Goal: Task Accomplishment & Management: Manage account settings

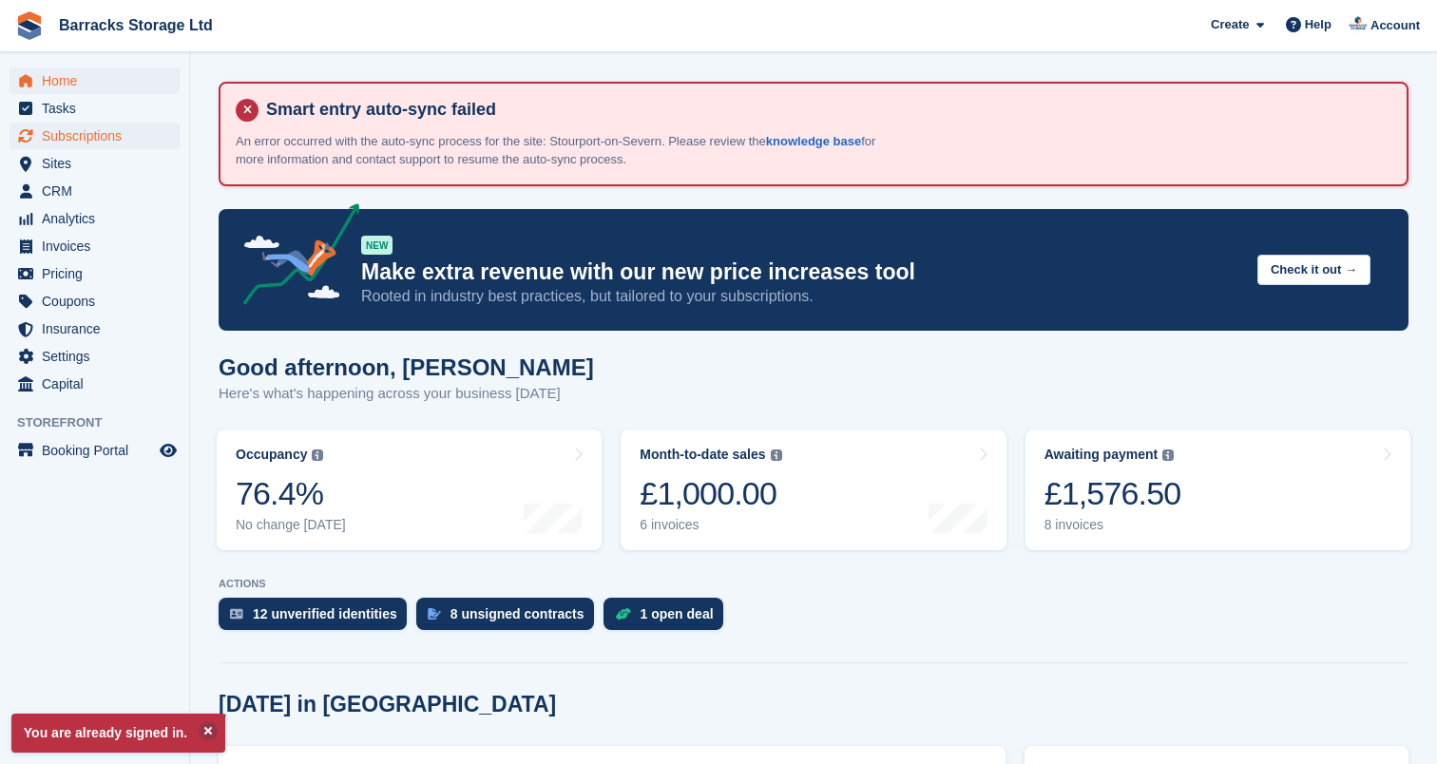
click at [122, 137] on span "Subscriptions" at bounding box center [99, 136] width 114 height 27
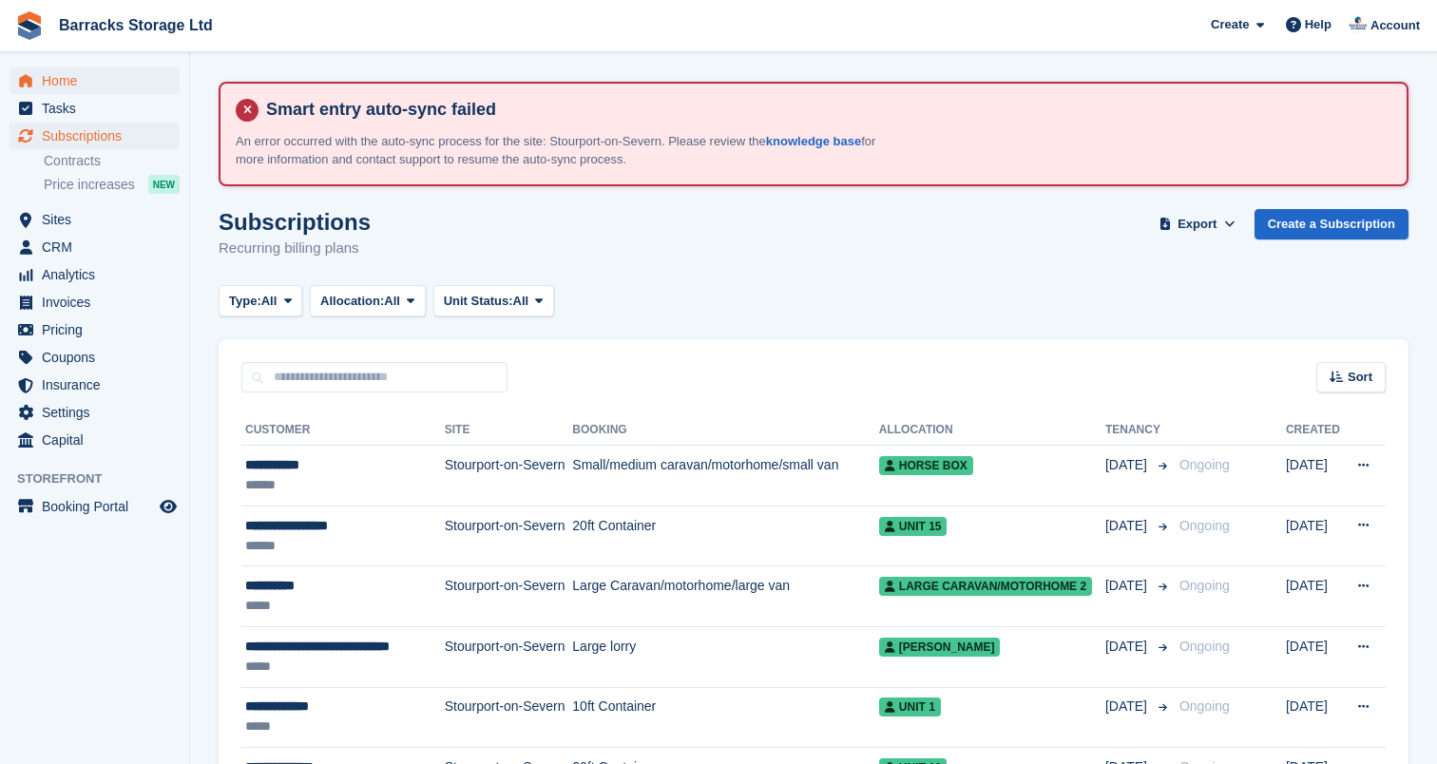
click at [99, 89] on span "Home" at bounding box center [99, 80] width 114 height 27
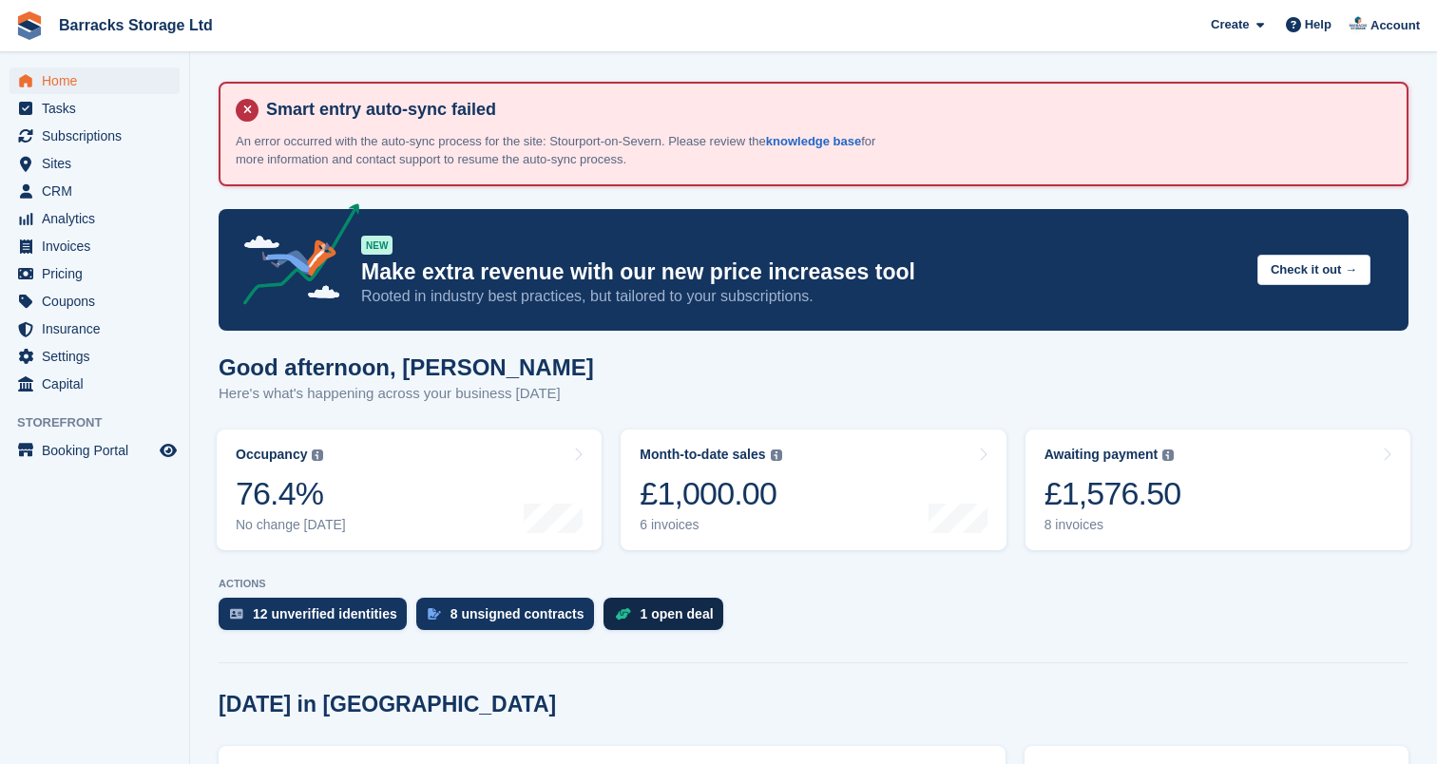
click at [695, 608] on div "1 open deal" at bounding box center [677, 613] width 73 height 15
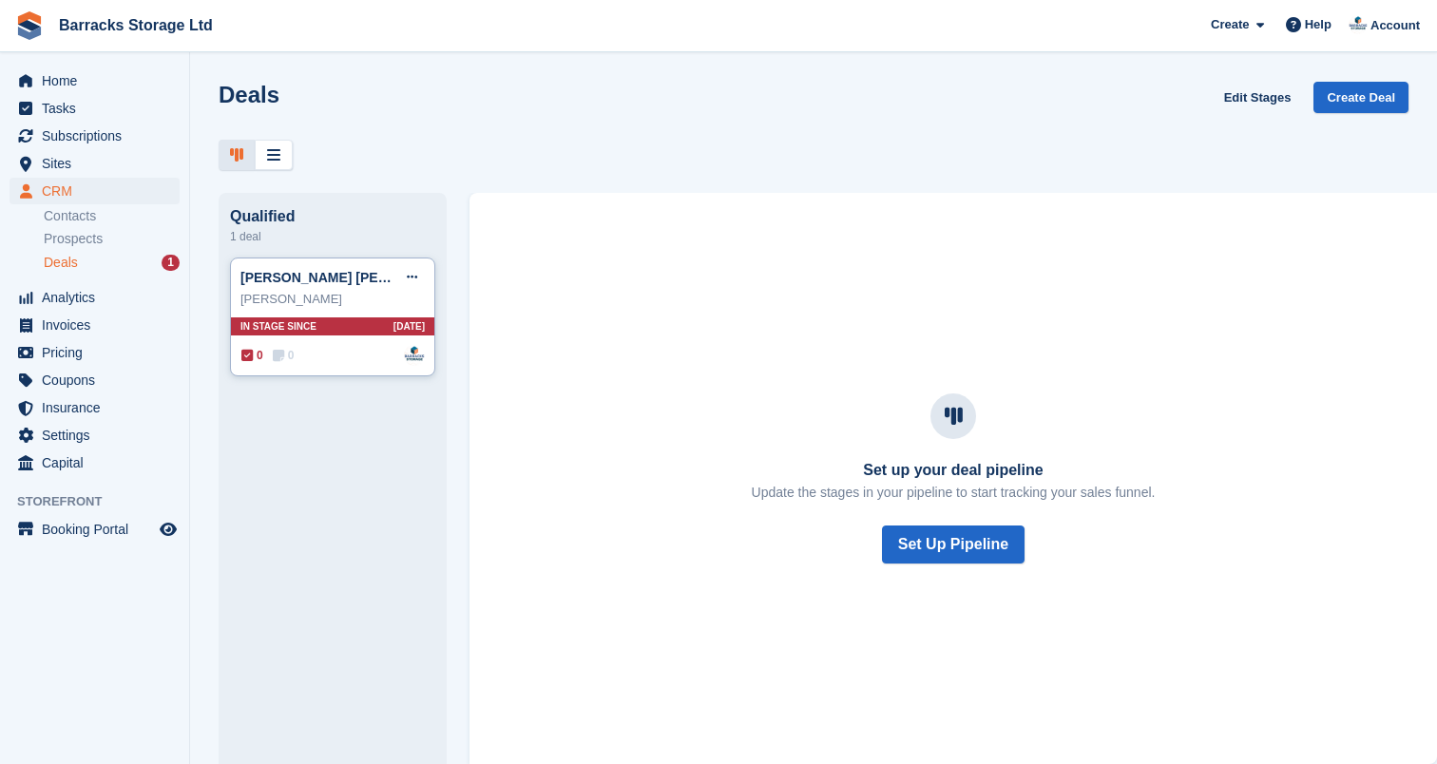
click at [317, 348] on div "0 0 Assigned to Jack Ward" at bounding box center [332, 355] width 183 height 21
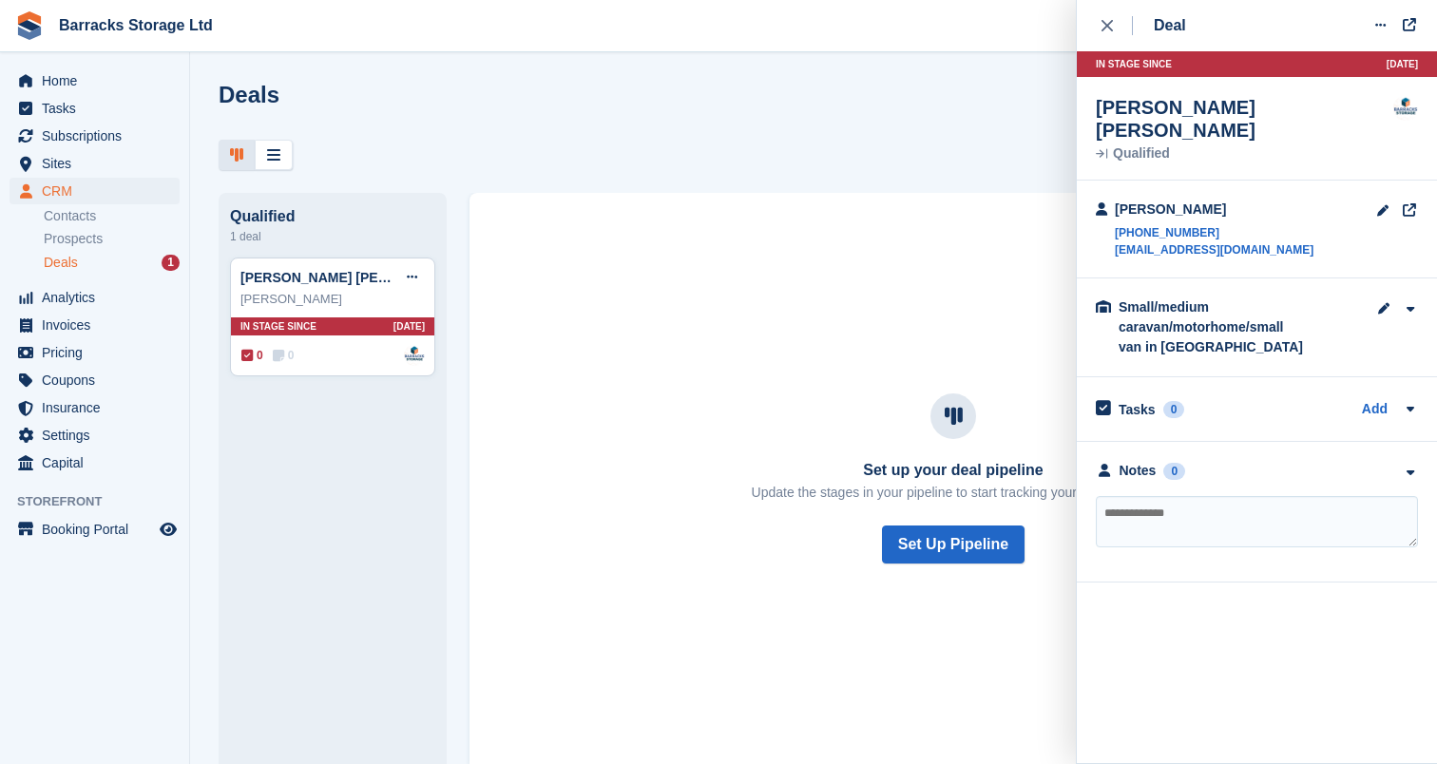
click at [532, 131] on div "Deals Edit Stages Create Deal" at bounding box center [814, 109] width 1190 height 54
click at [258, 361] on span "0" at bounding box center [252, 355] width 22 height 17
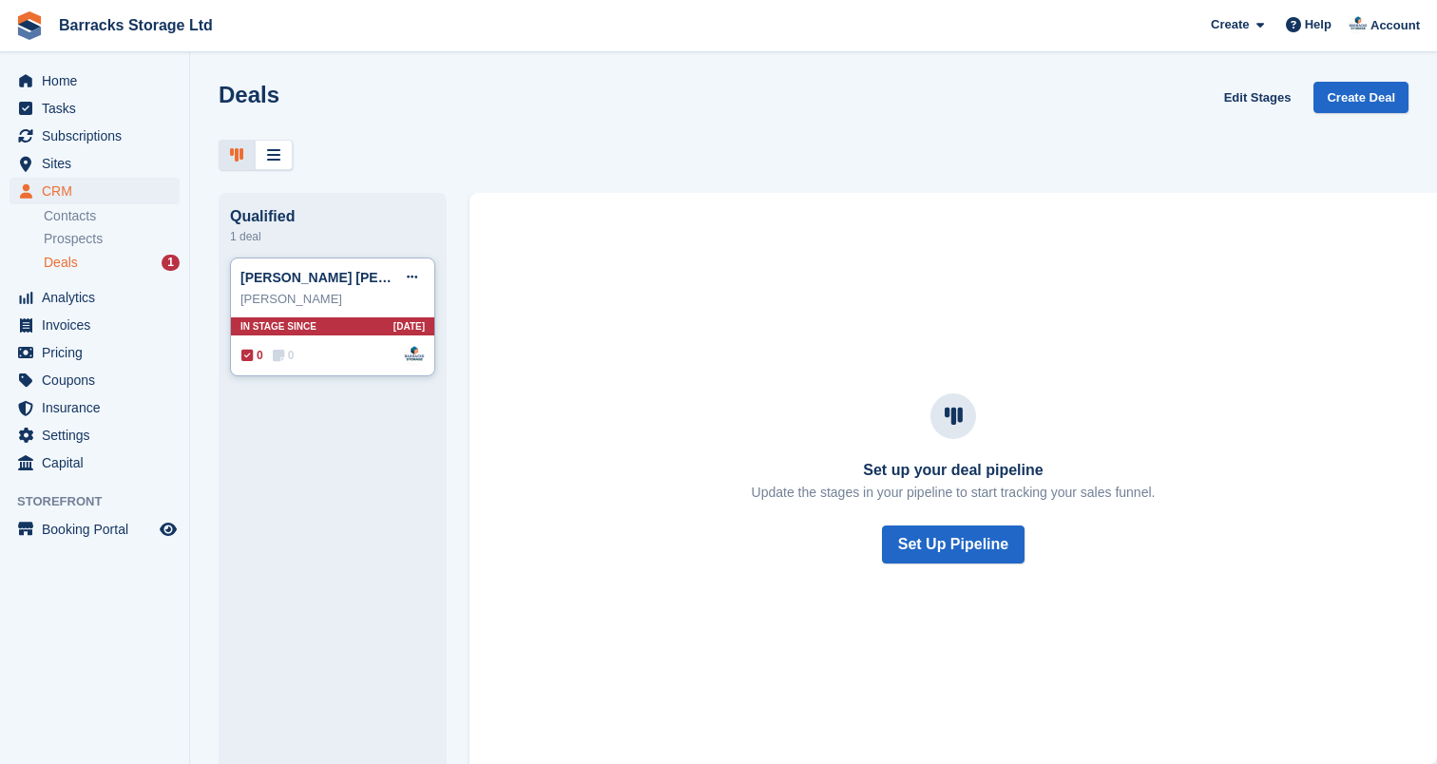
click at [318, 303] on div "Alwyn Scott" at bounding box center [333, 299] width 184 height 19
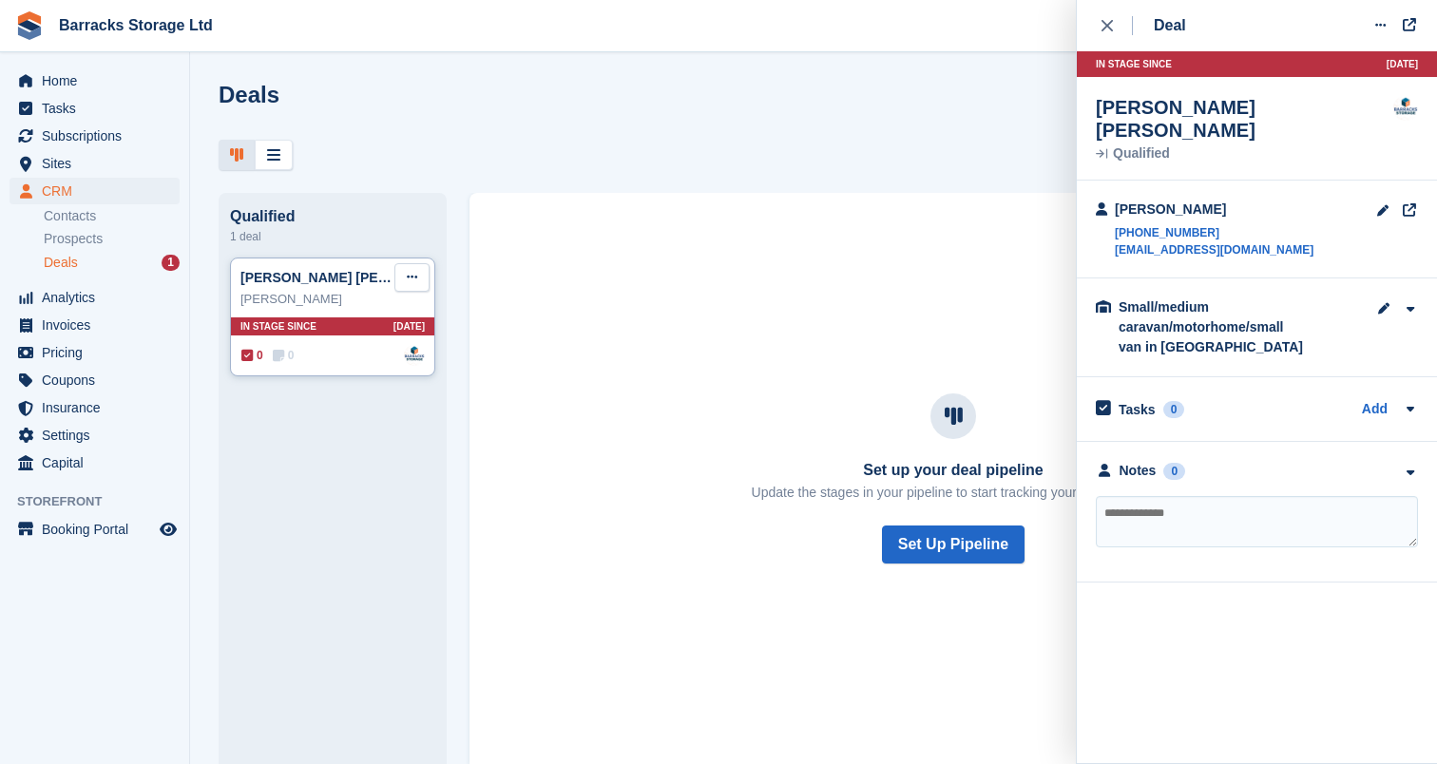
click at [422, 280] on button at bounding box center [412, 277] width 35 height 29
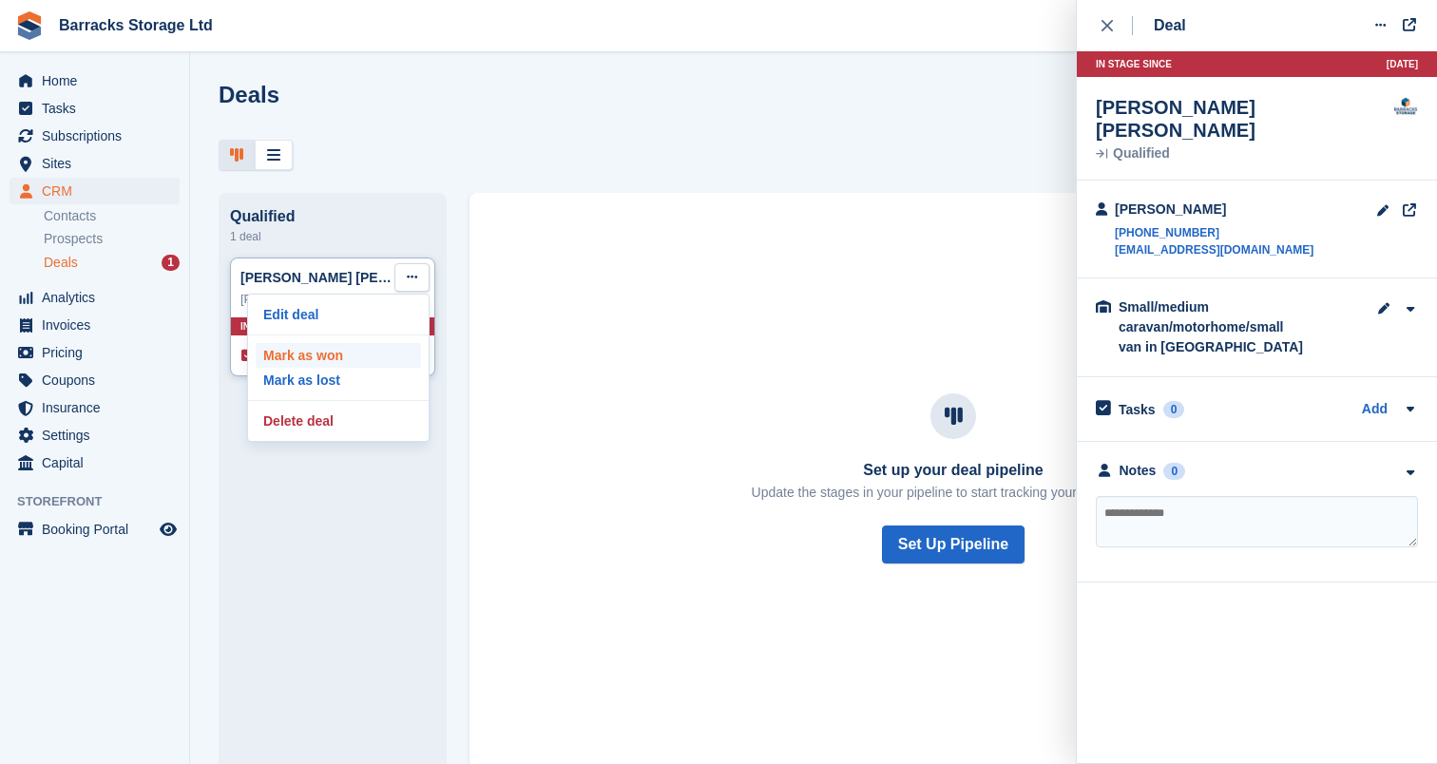
click at [359, 352] on p "Mark as won" at bounding box center [338, 355] width 165 height 25
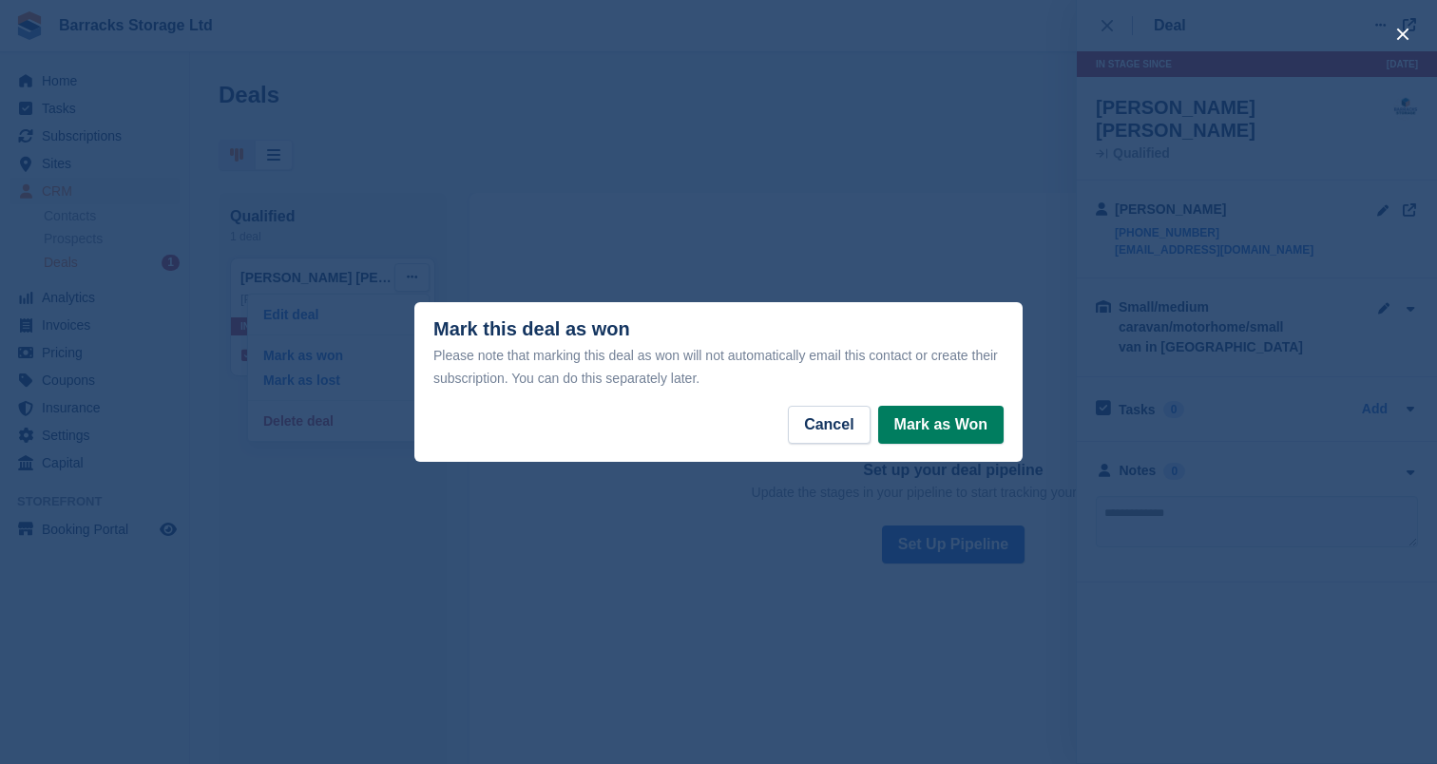
click at [915, 435] on button "Mark as Won" at bounding box center [940, 425] width 125 height 38
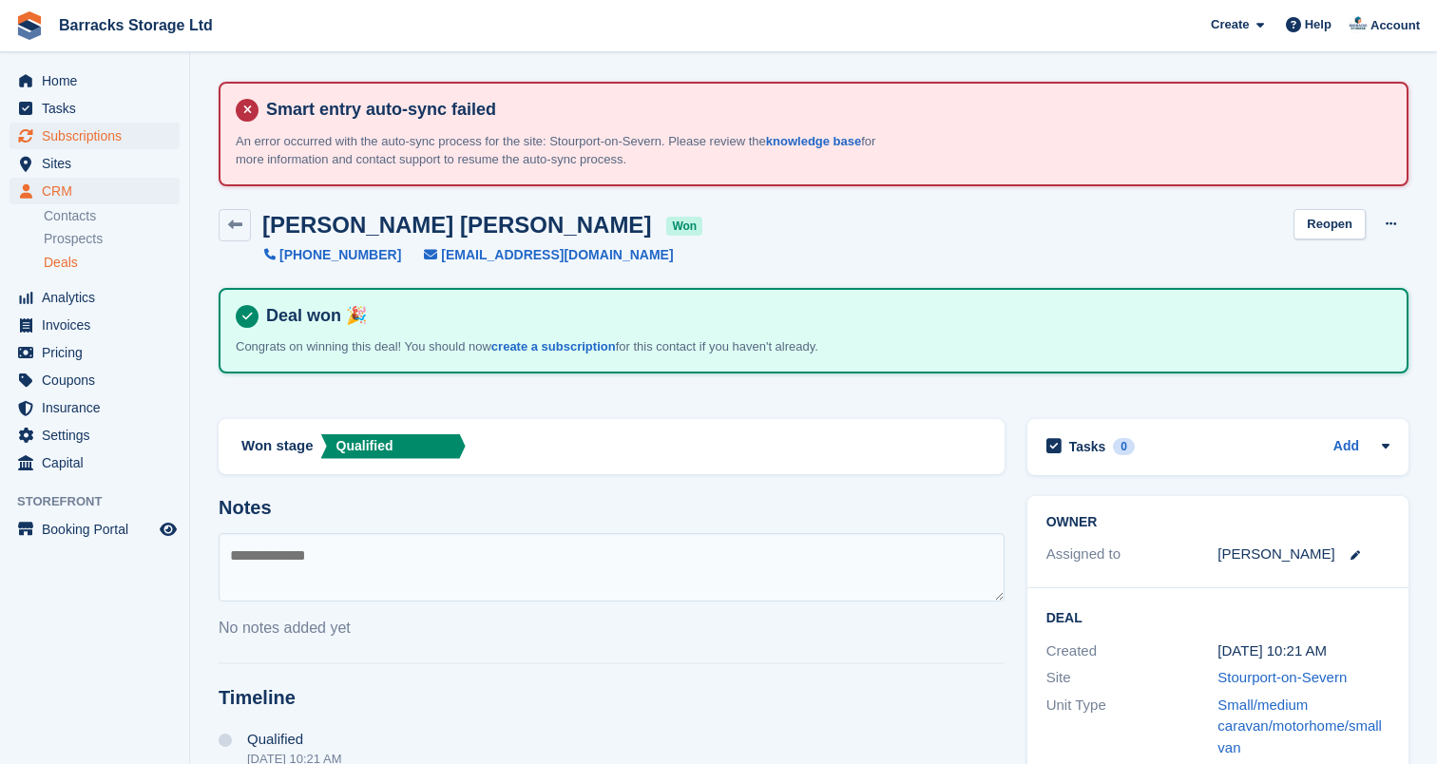
click at [133, 147] on span "Subscriptions" at bounding box center [99, 136] width 114 height 27
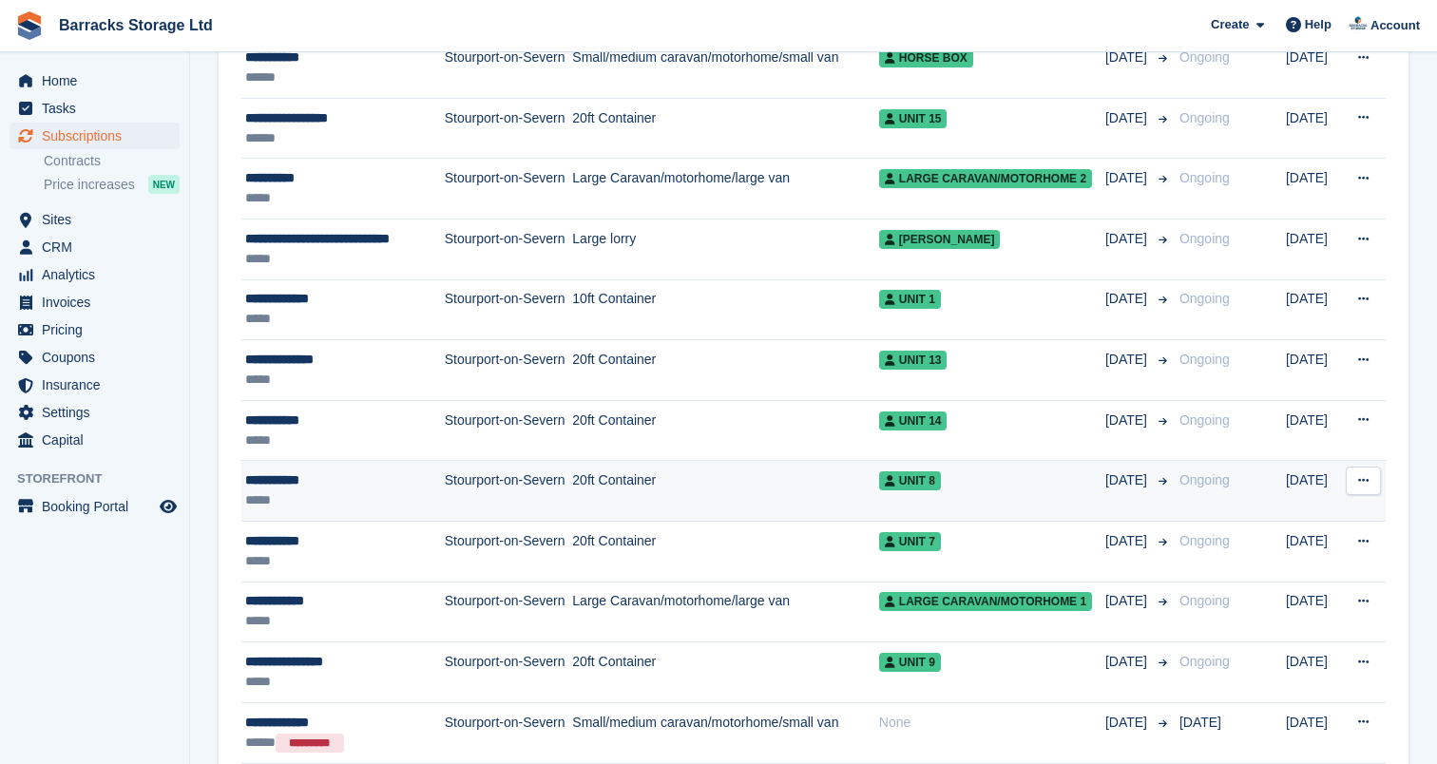
scroll to position [410, 0]
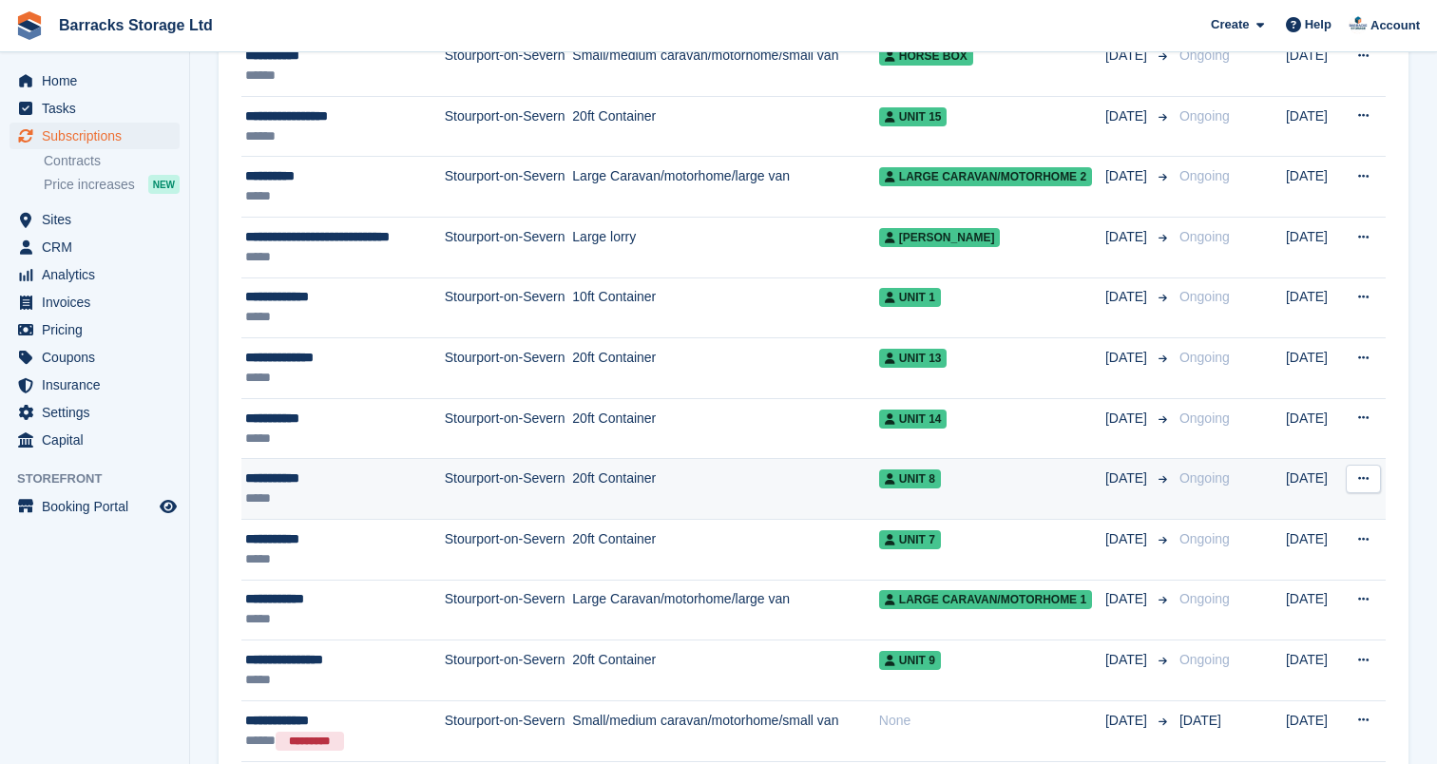
click at [355, 491] on div "*****" at bounding box center [338, 499] width 187 height 20
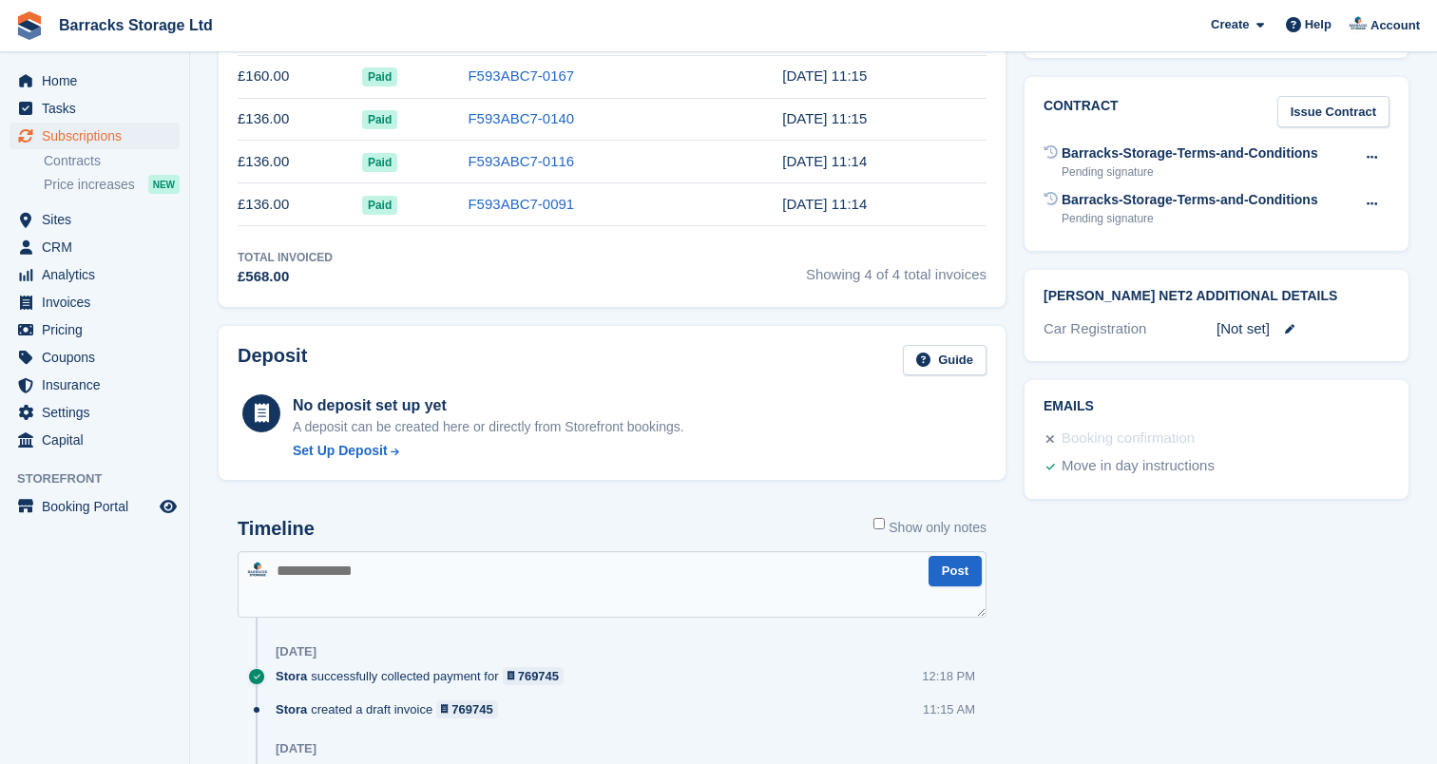
scroll to position [776, 0]
click at [70, 214] on span "Sites" at bounding box center [99, 219] width 114 height 27
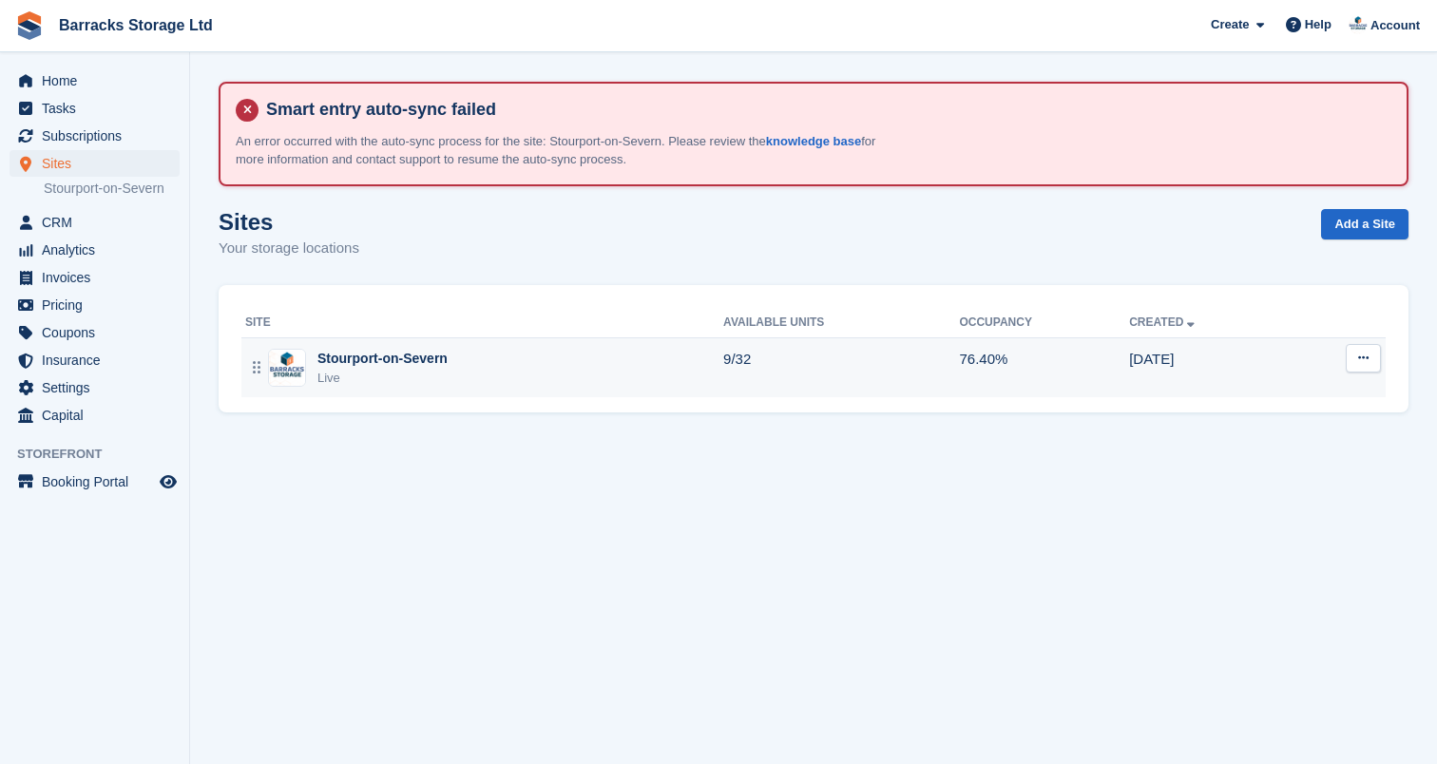
click at [584, 374] on div "Stourport-on-Severn Live" at bounding box center [484, 368] width 478 height 39
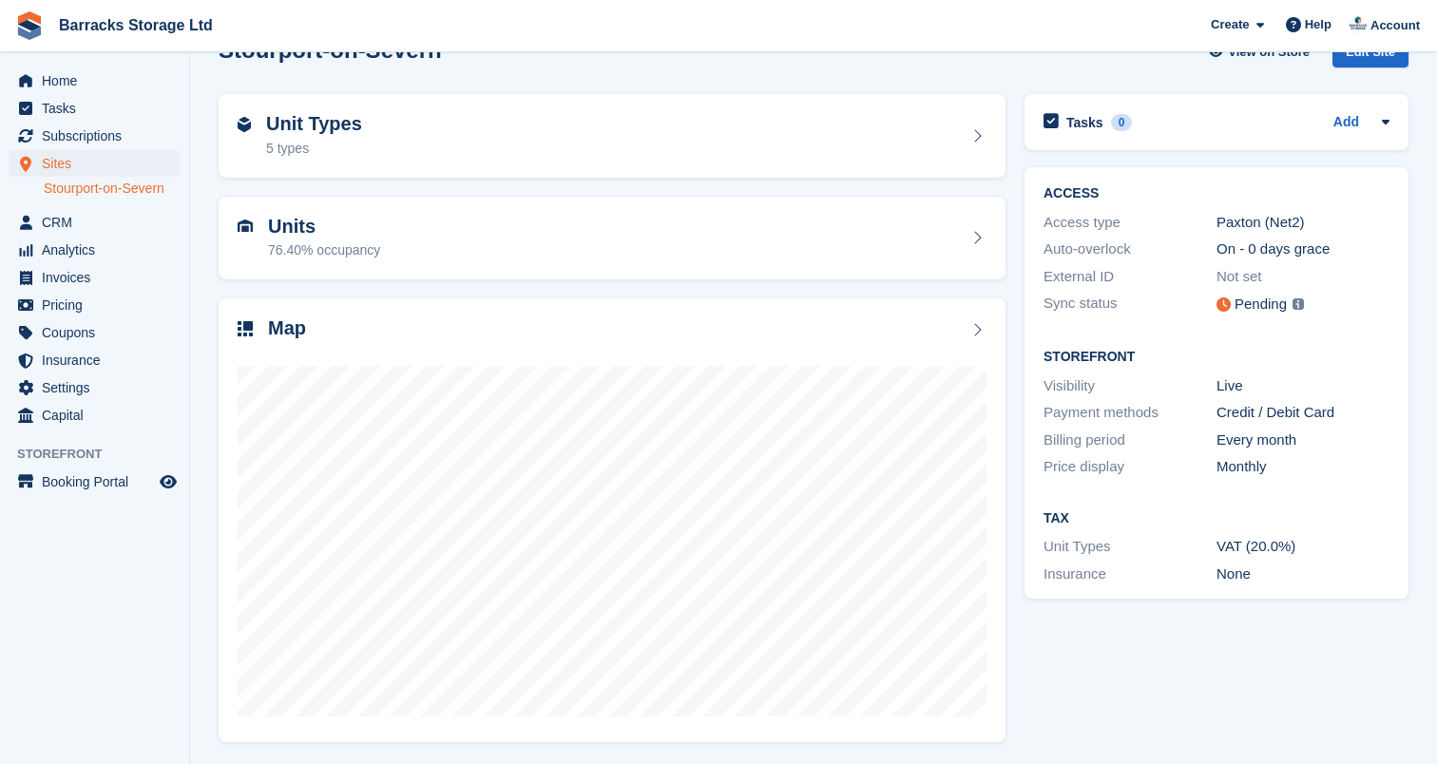
scroll to position [171, 0]
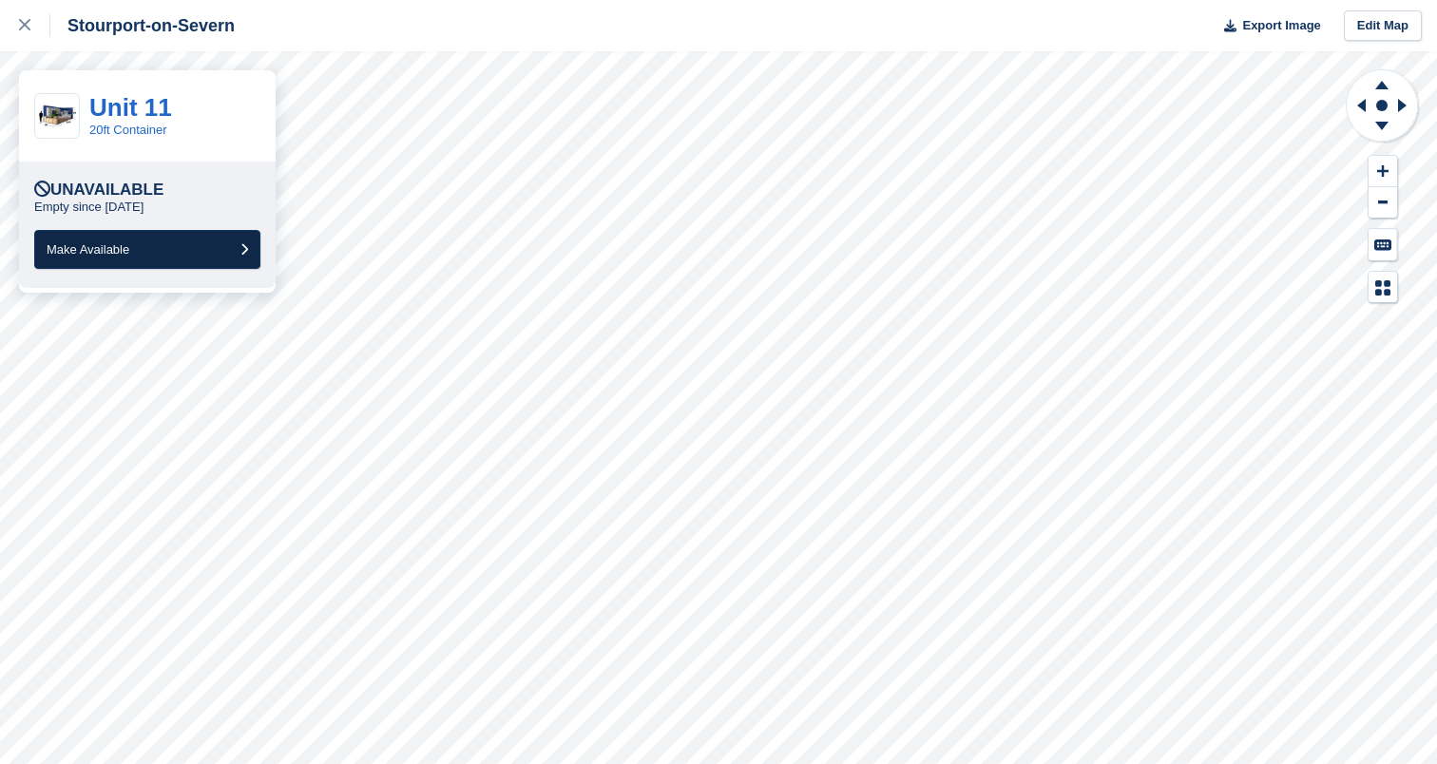
click at [222, 241] on button "Make Available" at bounding box center [147, 249] width 226 height 39
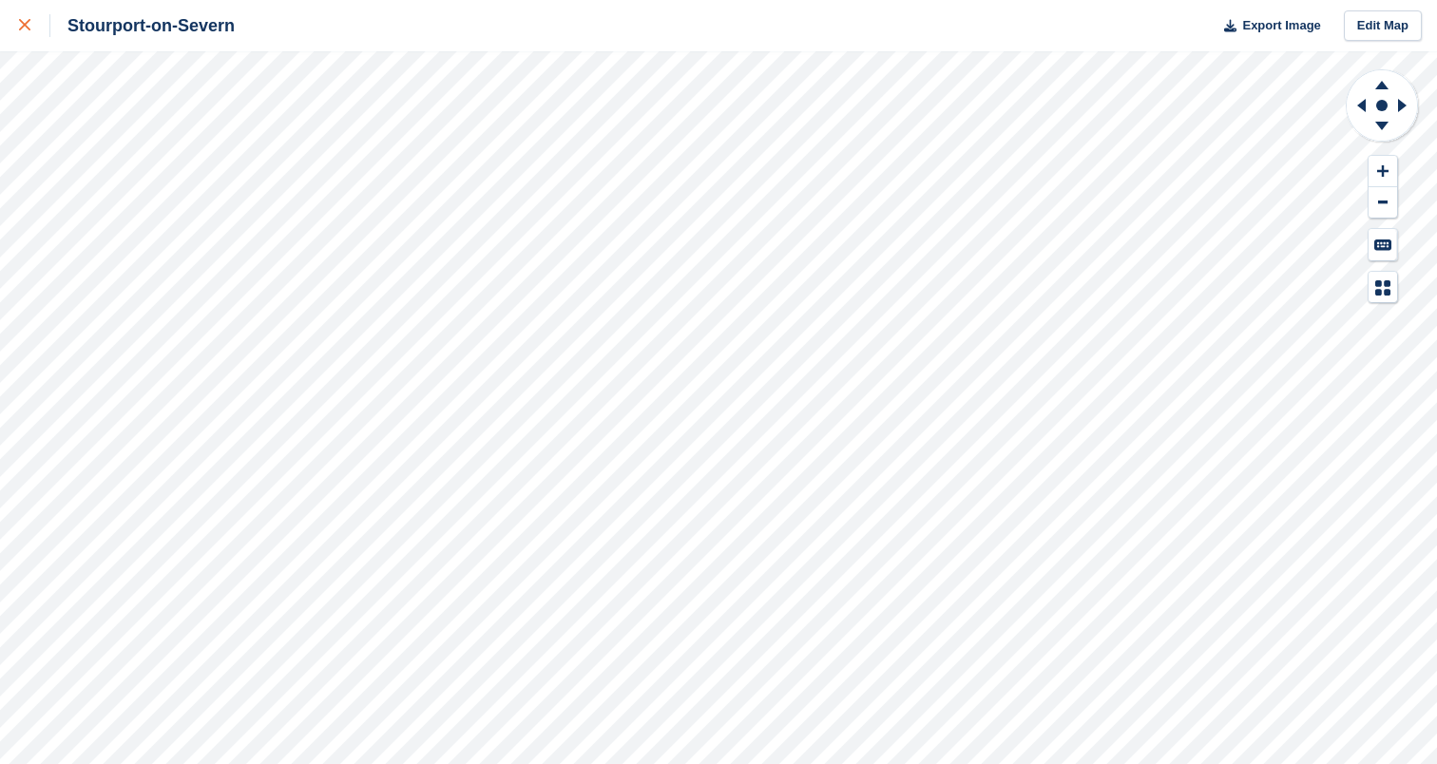
click at [25, 29] on icon at bounding box center [24, 24] width 11 height 11
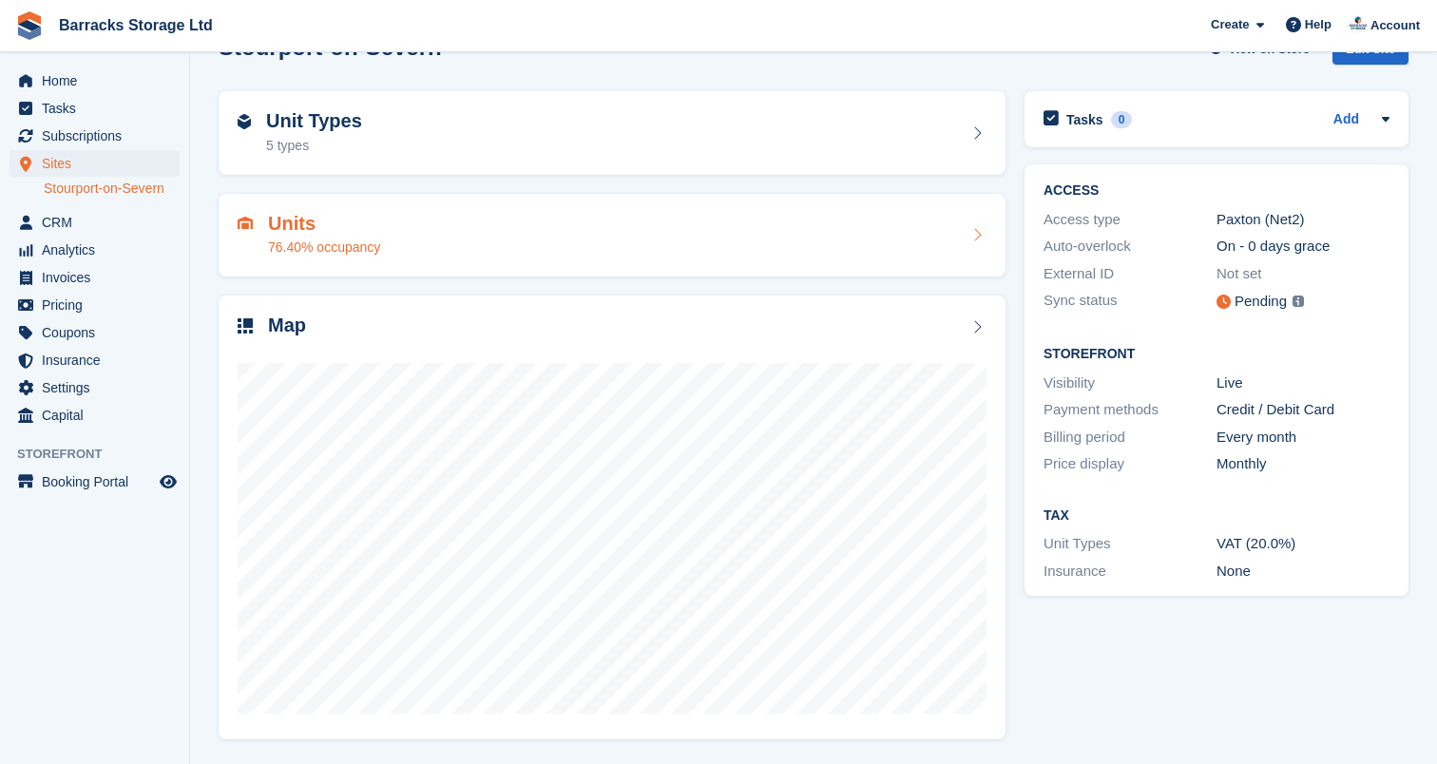
scroll to position [171, 0]
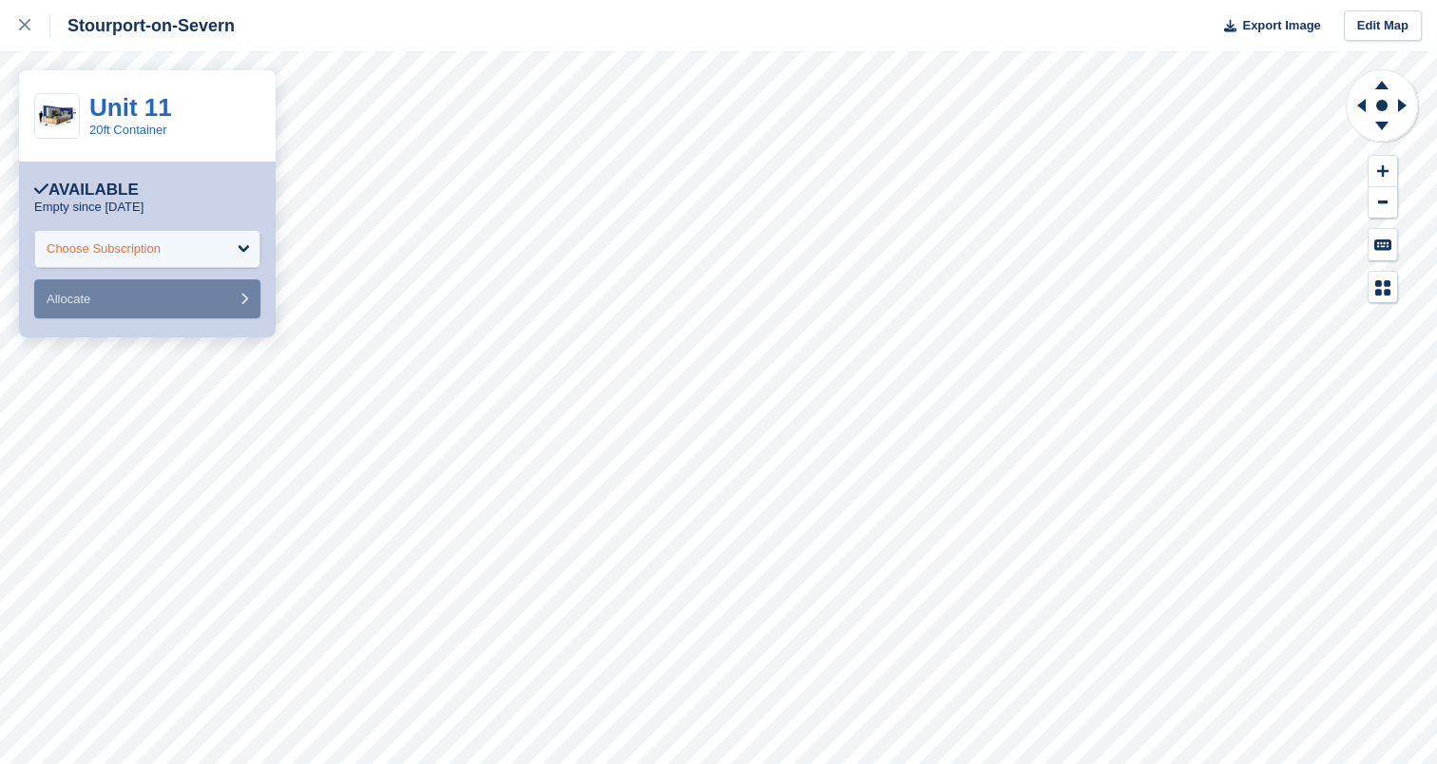
click at [230, 235] on div "Choose Subscription" at bounding box center [147, 249] width 226 height 38
click at [41, 24] on div at bounding box center [34, 25] width 31 height 23
